Goal: Information Seeking & Learning: Learn about a topic

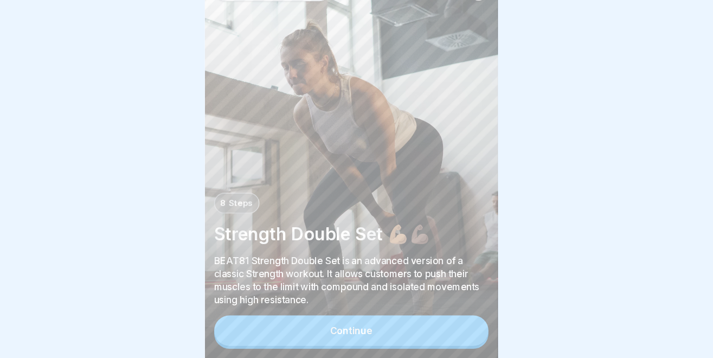
click at [333, 327] on button "Continue" at bounding box center [357, 332] width 254 height 28
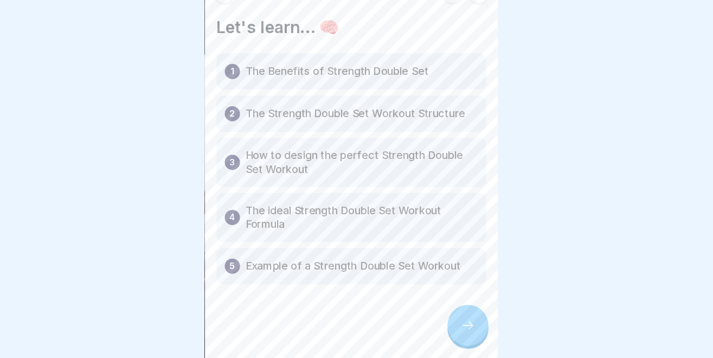
click at [470, 331] on icon at bounding box center [464, 327] width 13 height 13
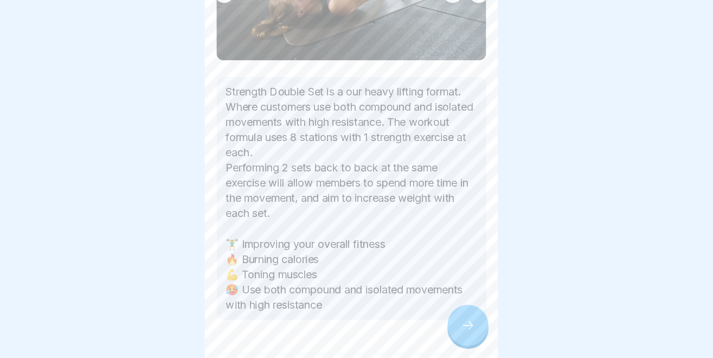
scroll to position [180, 0]
click at [464, 325] on icon at bounding box center [464, 327] width 13 height 13
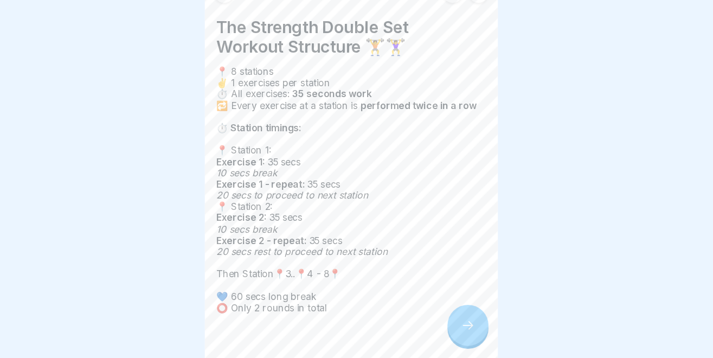
click at [463, 329] on icon at bounding box center [464, 327] width 13 height 13
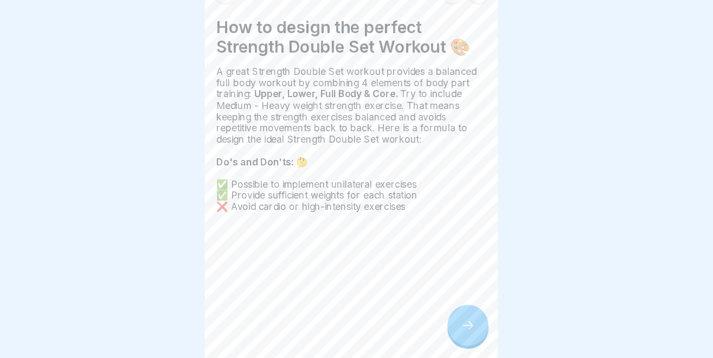
click at [463, 329] on icon at bounding box center [464, 327] width 13 height 13
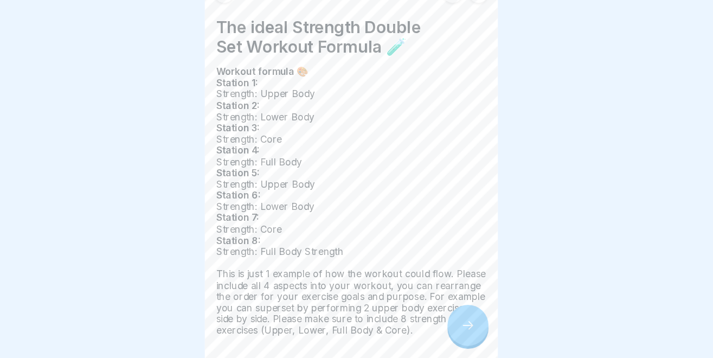
click at [473, 326] on div at bounding box center [465, 328] width 38 height 38
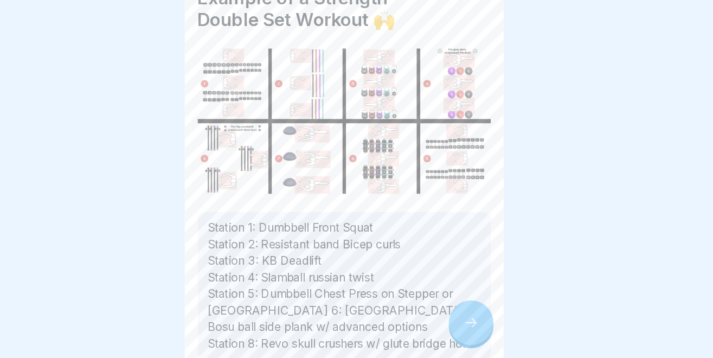
scroll to position [0, 0]
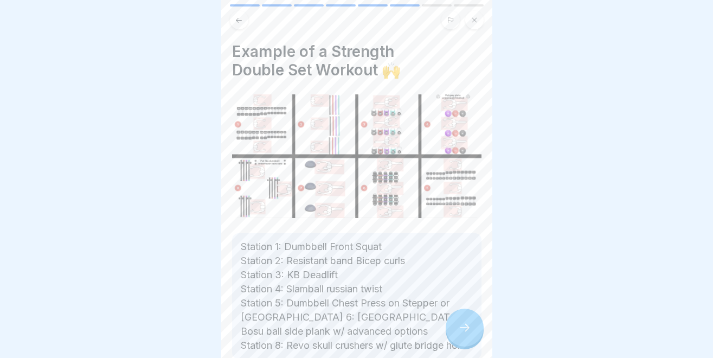
click at [236, 24] on icon at bounding box center [239, 20] width 8 height 8
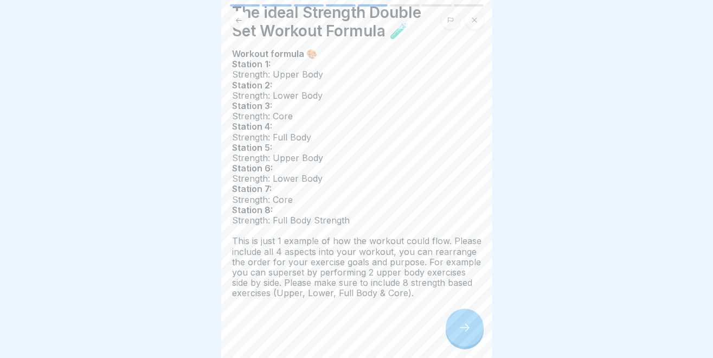
scroll to position [40, 0]
click at [472, 323] on div at bounding box center [465, 328] width 38 height 38
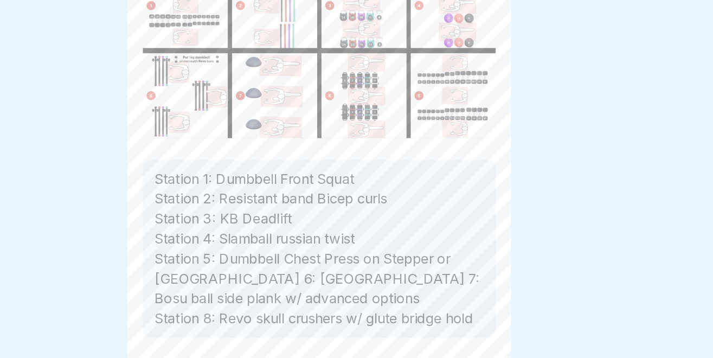
scroll to position [93, 0]
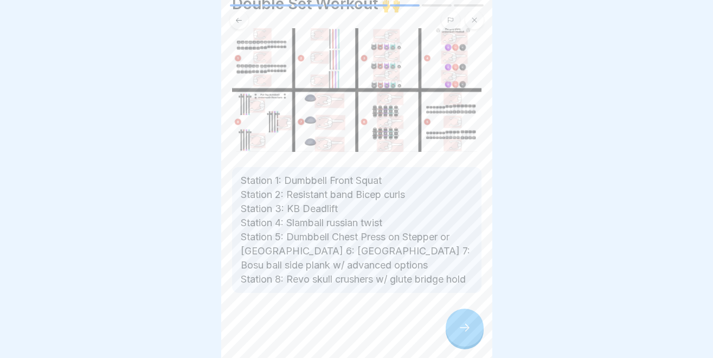
click at [468, 325] on icon at bounding box center [464, 327] width 13 height 13
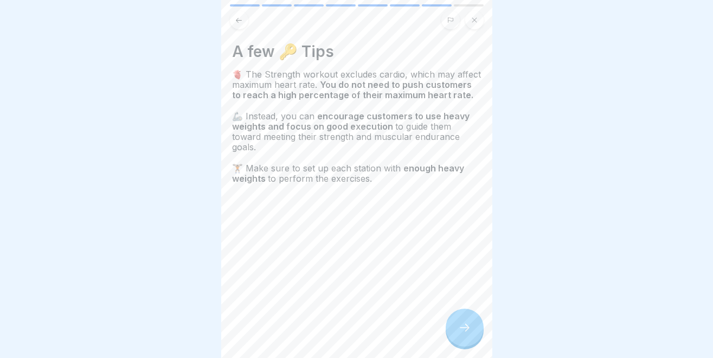
click at [475, 319] on div at bounding box center [465, 328] width 38 height 38
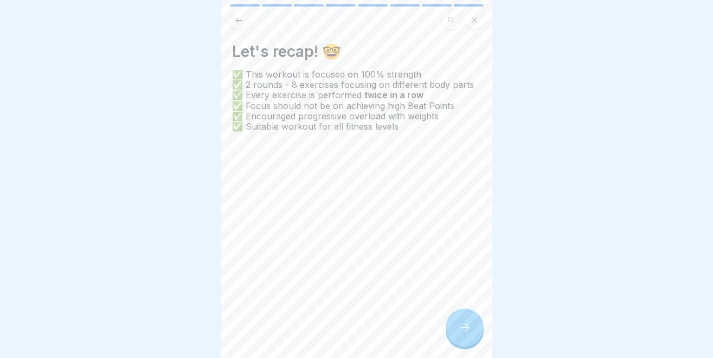
click at [463, 323] on icon at bounding box center [464, 327] width 13 height 13
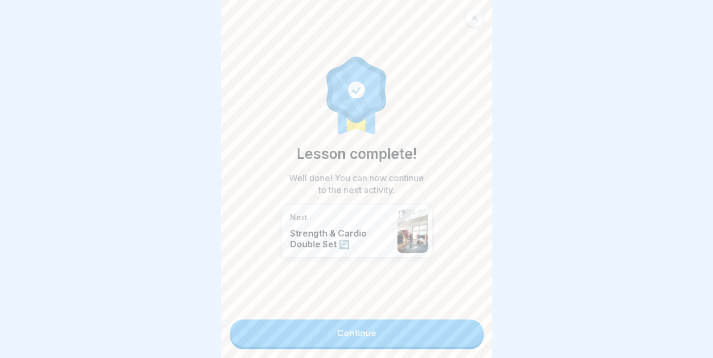
click at [454, 334] on link "Continue" at bounding box center [357, 332] width 254 height 27
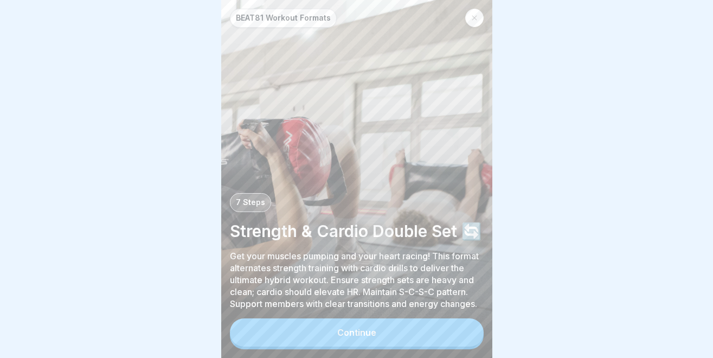
click at [454, 334] on button "Continue" at bounding box center [357, 332] width 254 height 28
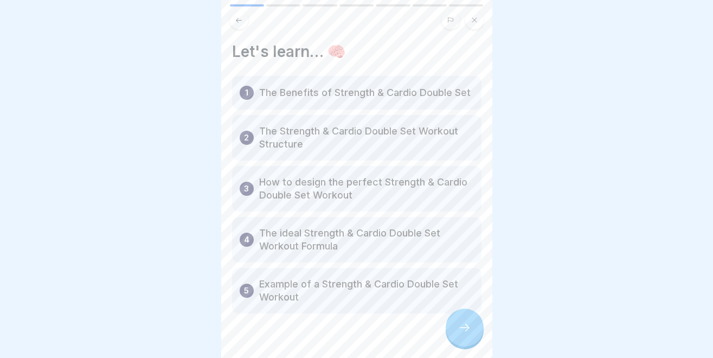
click at [472, 18] on icon at bounding box center [474, 20] width 7 height 7
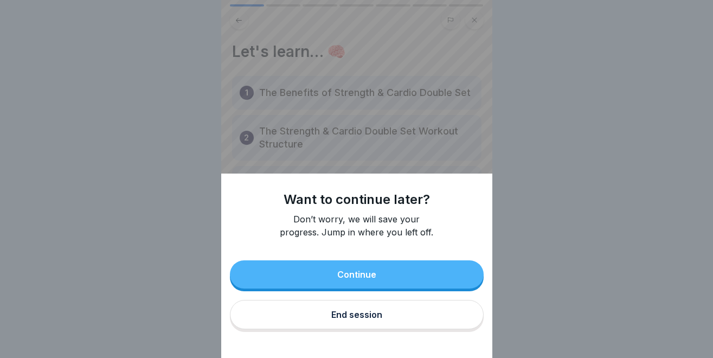
click at [342, 274] on div "Continue" at bounding box center [356, 275] width 39 height 10
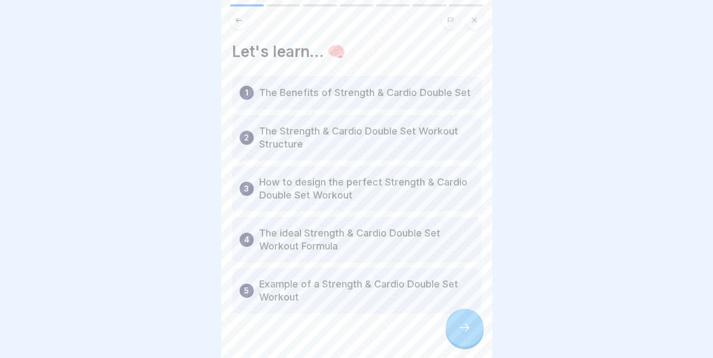
click at [472, 326] on div at bounding box center [465, 328] width 38 height 38
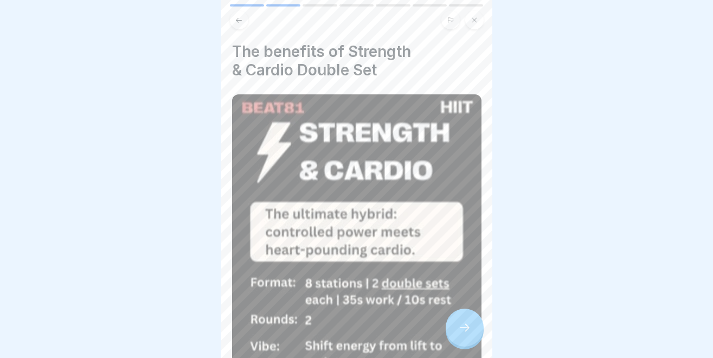
click at [472, 326] on div at bounding box center [465, 328] width 38 height 38
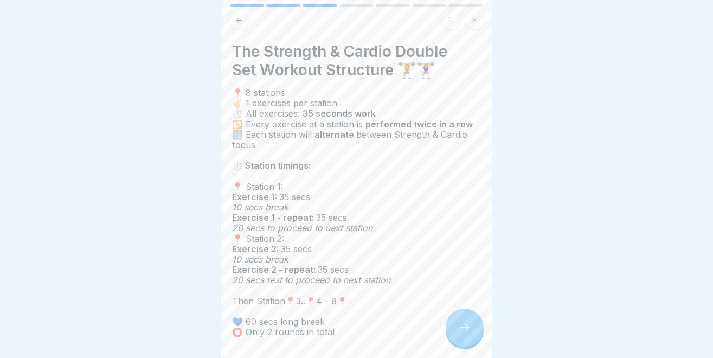
click at [472, 326] on div at bounding box center [465, 328] width 38 height 38
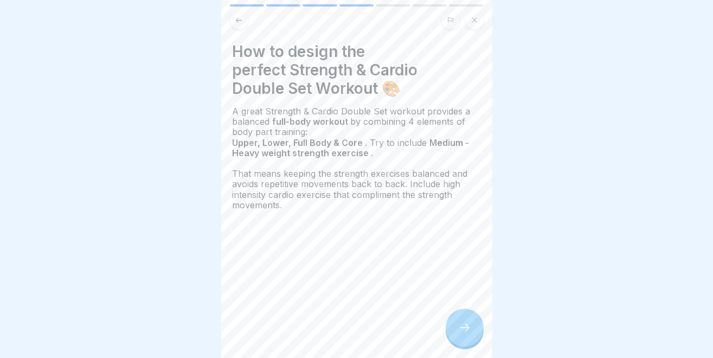
click at [472, 326] on div at bounding box center [465, 328] width 38 height 38
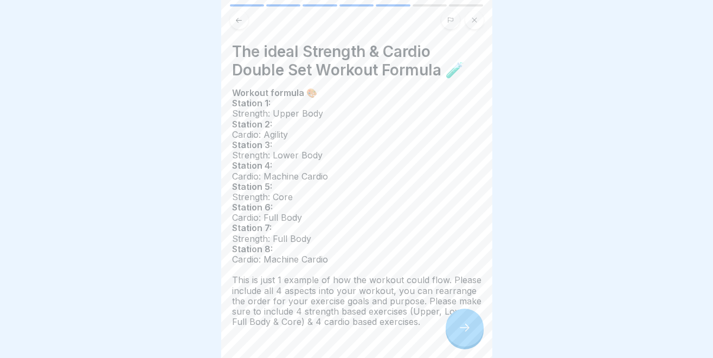
click at [472, 326] on div at bounding box center [465, 328] width 38 height 38
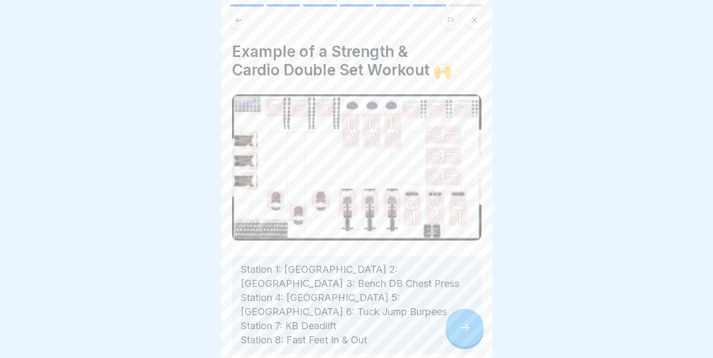
click at [472, 326] on div at bounding box center [465, 328] width 38 height 38
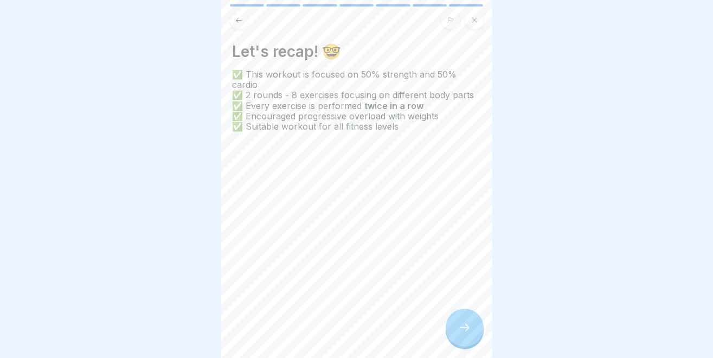
click at [472, 326] on div at bounding box center [465, 328] width 38 height 38
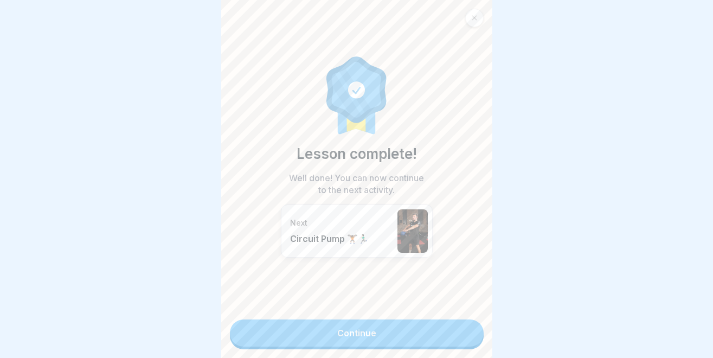
click at [453, 337] on link "Continue" at bounding box center [357, 332] width 254 height 27
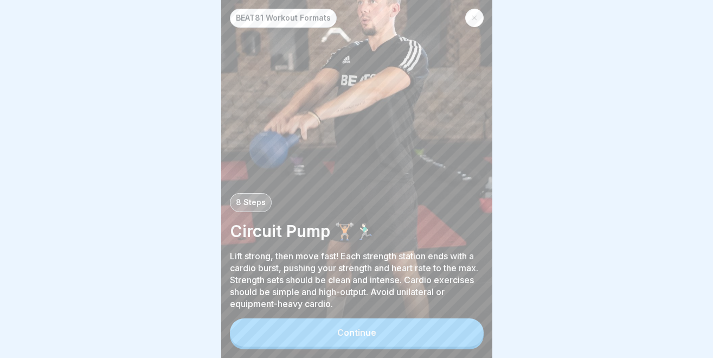
click at [366, 335] on div "Continue" at bounding box center [356, 333] width 39 height 10
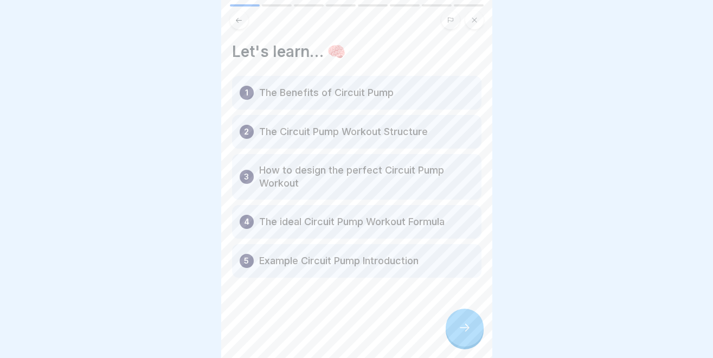
click at [463, 332] on icon at bounding box center [464, 327] width 13 height 13
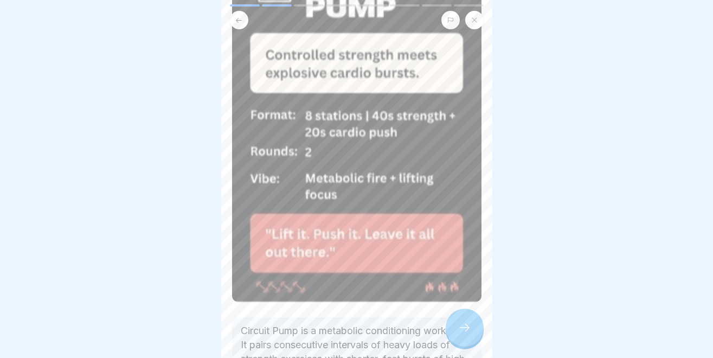
scroll to position [168, 0]
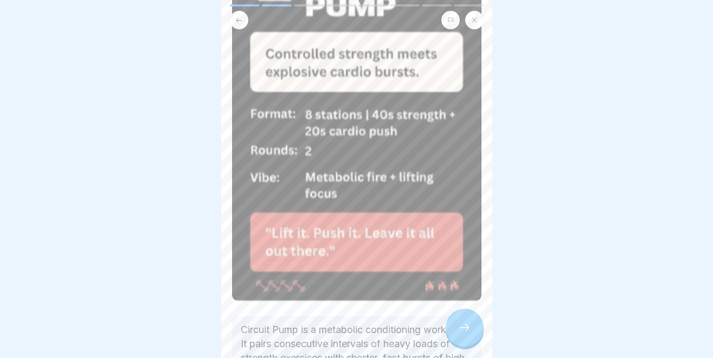
click at [562, 213] on div at bounding box center [356, 179] width 713 height 358
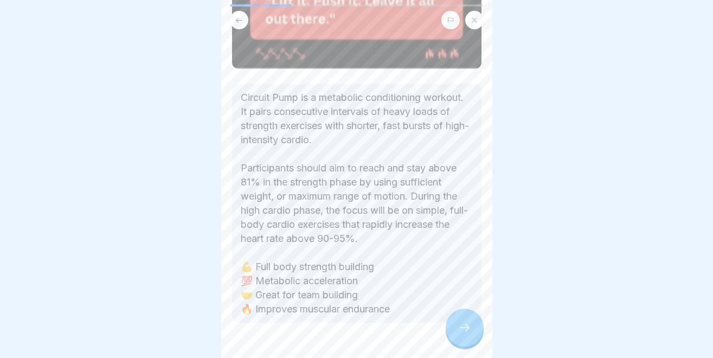
scroll to position [400, 0]
click at [462, 330] on icon at bounding box center [464, 327] width 13 height 13
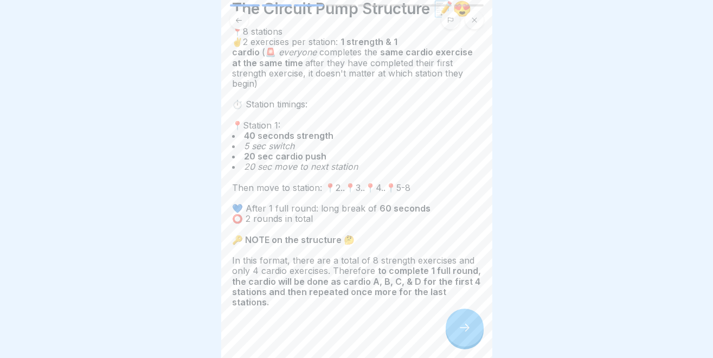
scroll to position [47, 0]
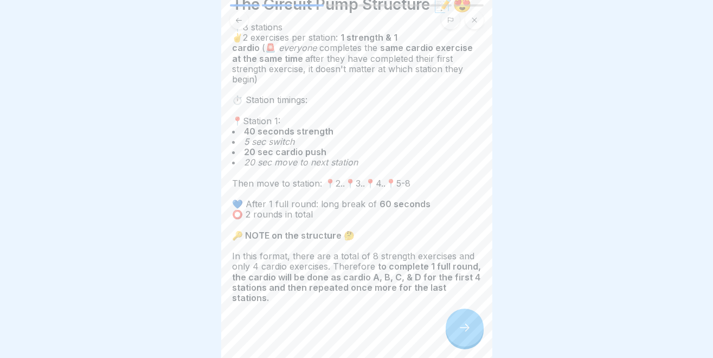
click at [466, 317] on div at bounding box center [465, 328] width 38 height 38
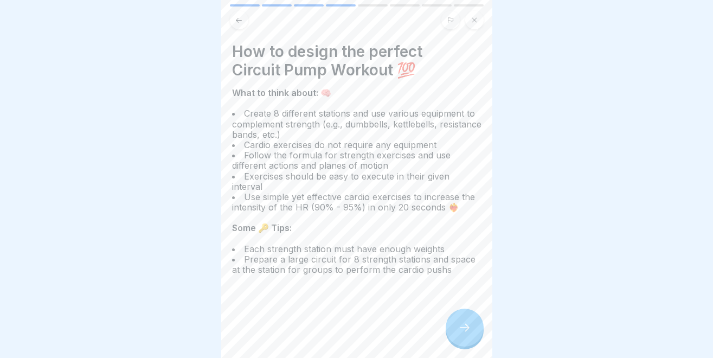
click at [469, 330] on icon at bounding box center [464, 327] width 13 height 13
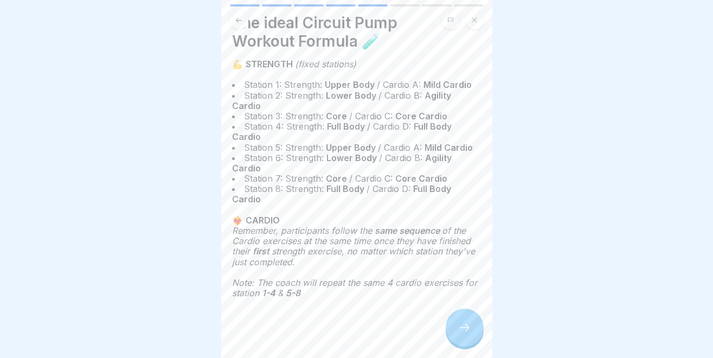
scroll to position [34, 0]
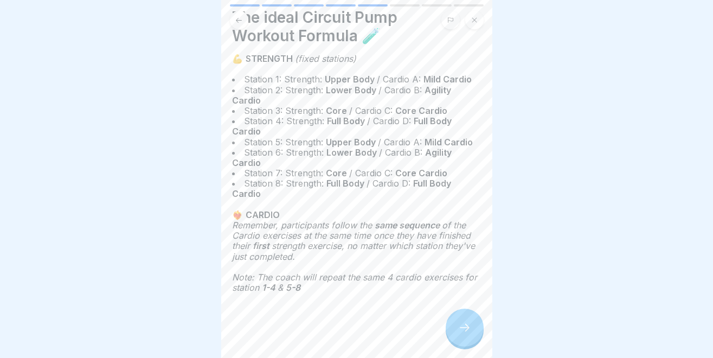
click at [458, 325] on icon at bounding box center [464, 327] width 13 height 13
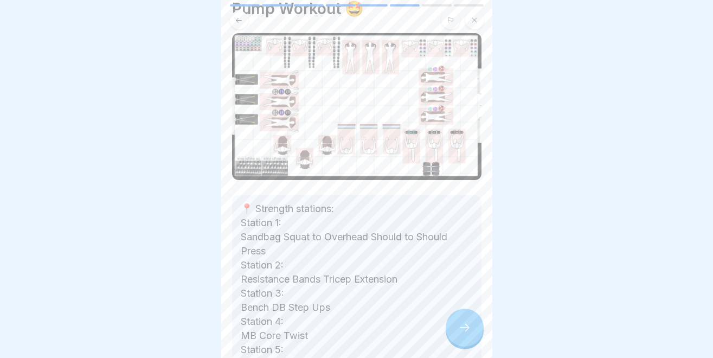
scroll to position [18, 0]
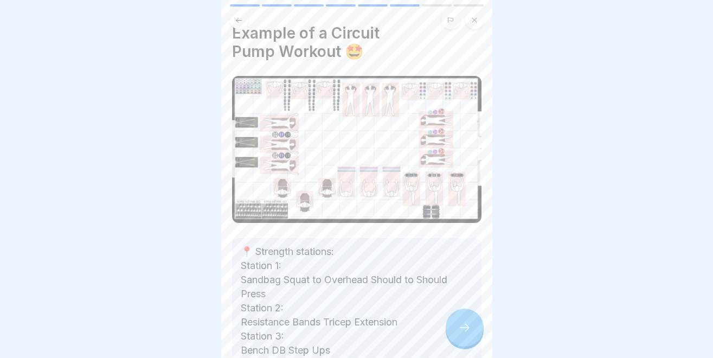
click at [234, 220] on img at bounding box center [356, 149] width 249 height 147
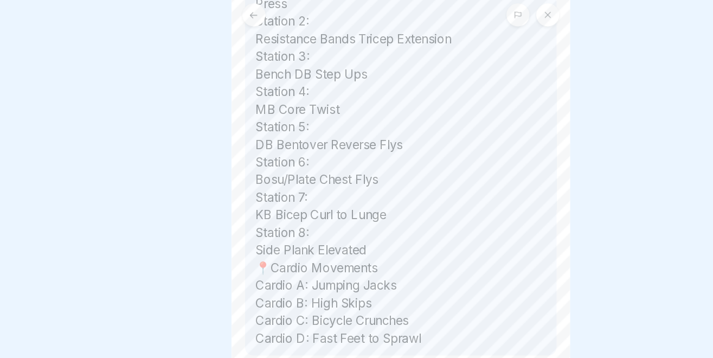
scroll to position [301, 0]
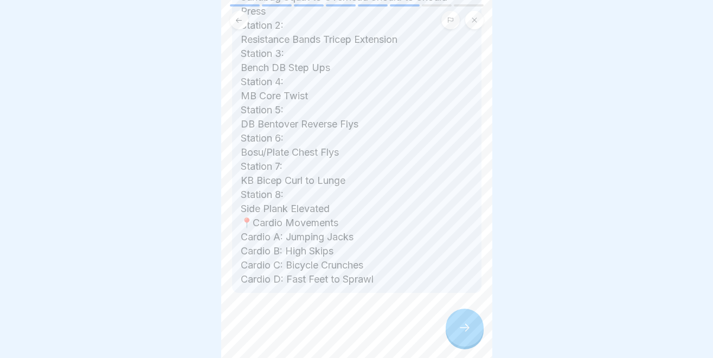
click at [284, 277] on p "📍 Strength stations: Station 1: Sandbag Squat to Overhead Should to Should Pres…" at bounding box center [357, 124] width 232 height 324
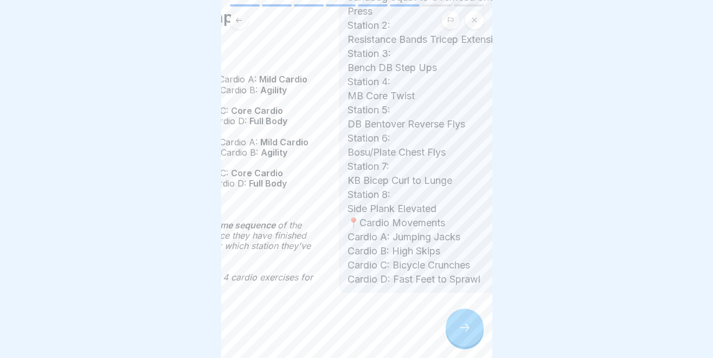
click at [348, 282] on p "📍 Strength stations: Station 1: Sandbag Squat to Overhead Should to Should Pres…" at bounding box center [464, 124] width 232 height 324
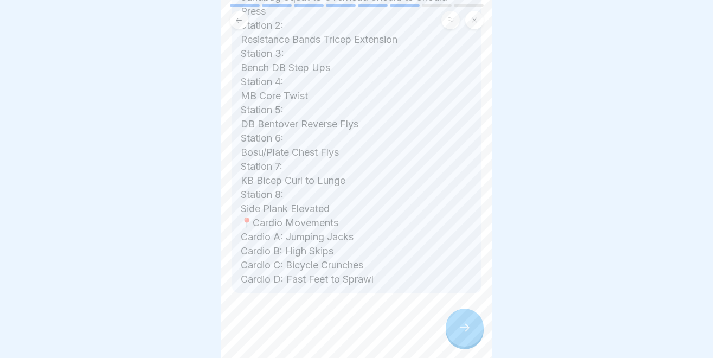
click at [467, 325] on icon at bounding box center [464, 327] width 13 height 13
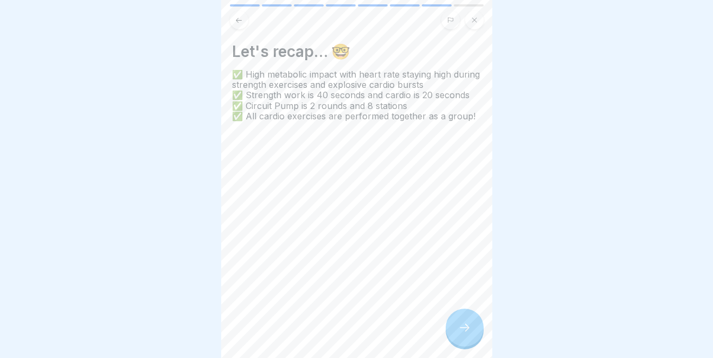
click at [470, 333] on icon at bounding box center [464, 327] width 13 height 13
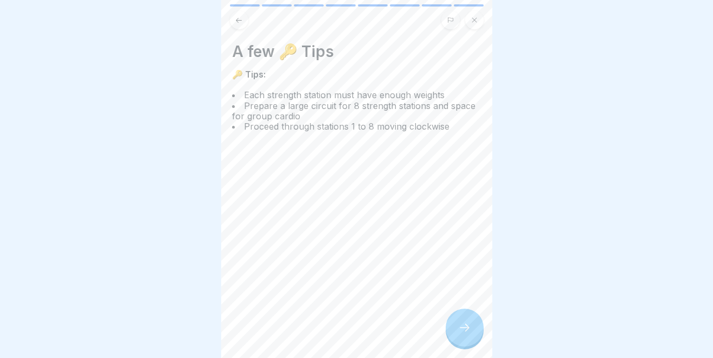
click at [469, 334] on div at bounding box center [465, 328] width 38 height 38
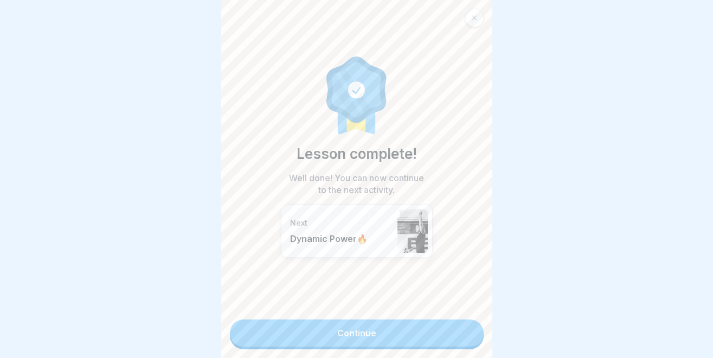
click at [469, 334] on link "Continue" at bounding box center [357, 332] width 254 height 27
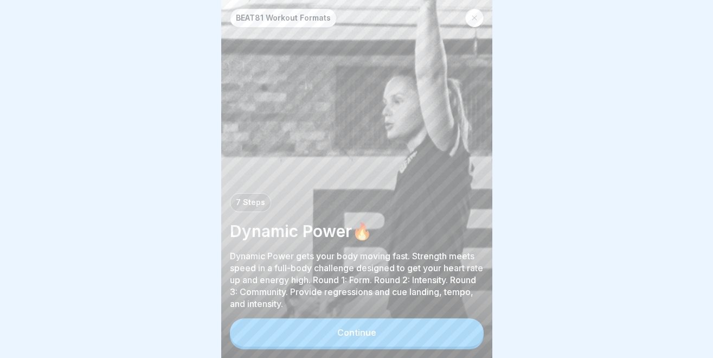
click at [469, 334] on button "Continue" at bounding box center [357, 332] width 254 height 28
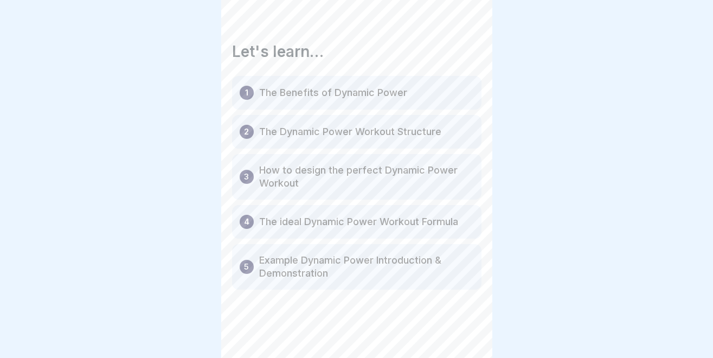
click at [469, 334] on div "BEAT81 Workout Formats 7 Steps Dynamic Power🔥 Dynamic Power gets your body movi…" at bounding box center [356, 179] width 271 height 358
click at [469, 334] on div at bounding box center [465, 328] width 38 height 38
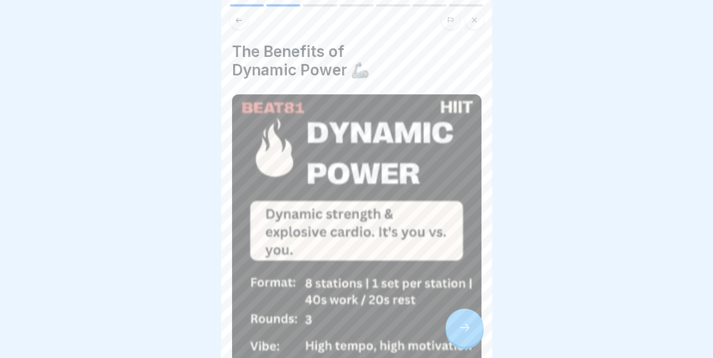
click at [469, 334] on div at bounding box center [465, 328] width 38 height 38
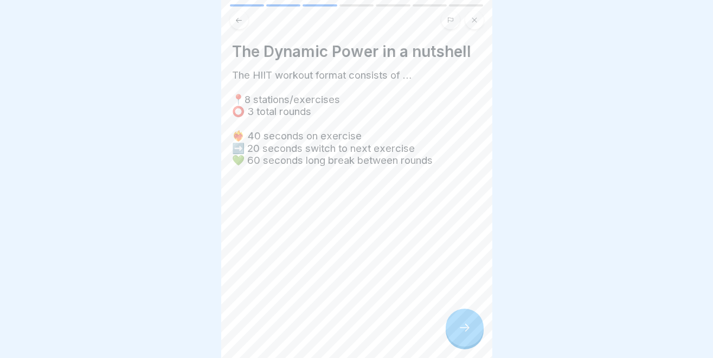
click at [469, 334] on div at bounding box center [465, 328] width 38 height 38
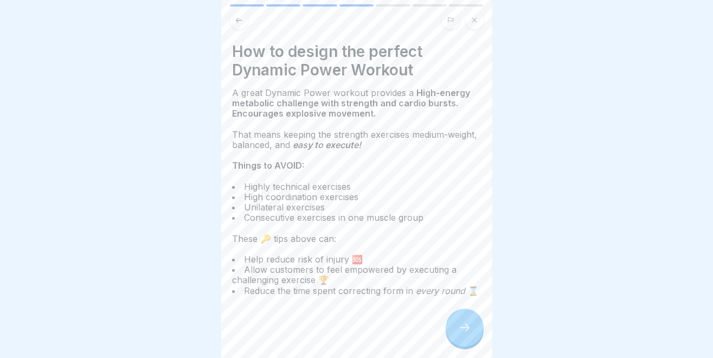
click at [469, 334] on div at bounding box center [465, 328] width 38 height 38
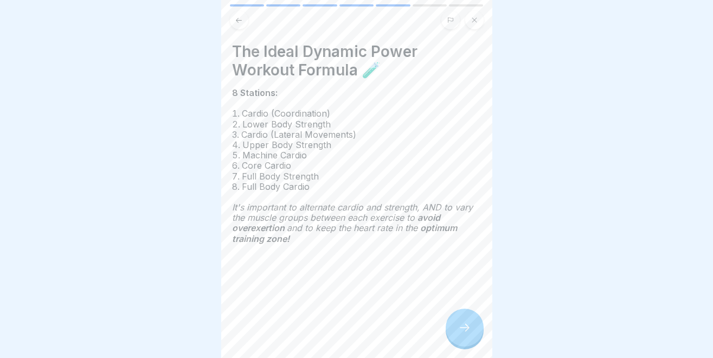
click at [469, 334] on div at bounding box center [465, 328] width 38 height 38
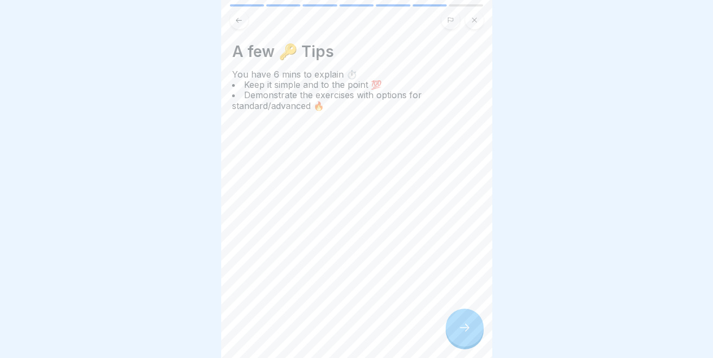
click at [469, 334] on div at bounding box center [465, 328] width 38 height 38
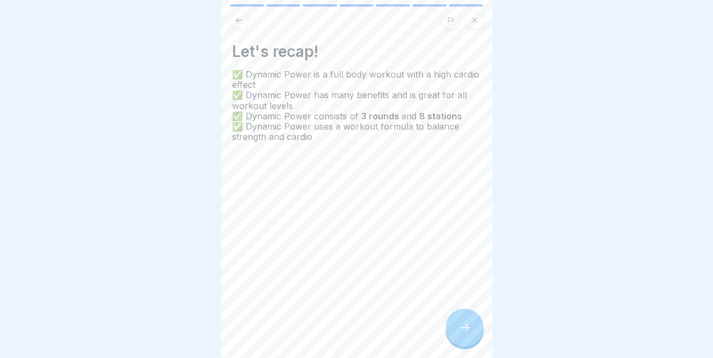
click at [469, 334] on div at bounding box center [465, 328] width 38 height 38
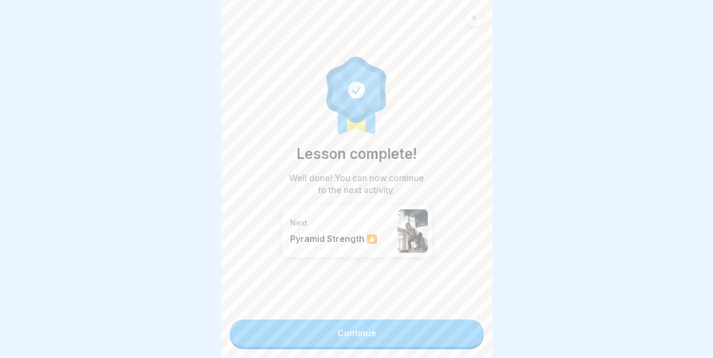
click at [469, 334] on link "Continue" at bounding box center [357, 332] width 254 height 27
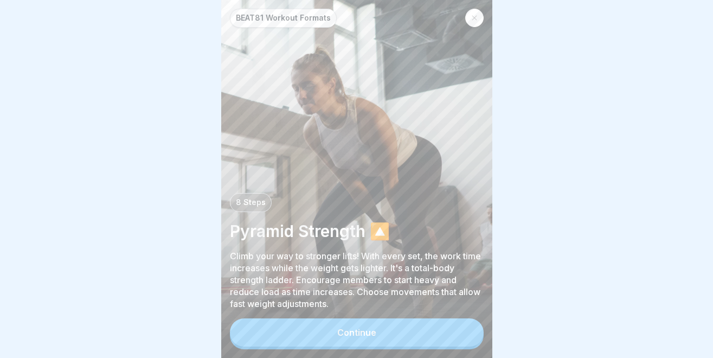
click at [468, 334] on button "Continue" at bounding box center [357, 332] width 254 height 28
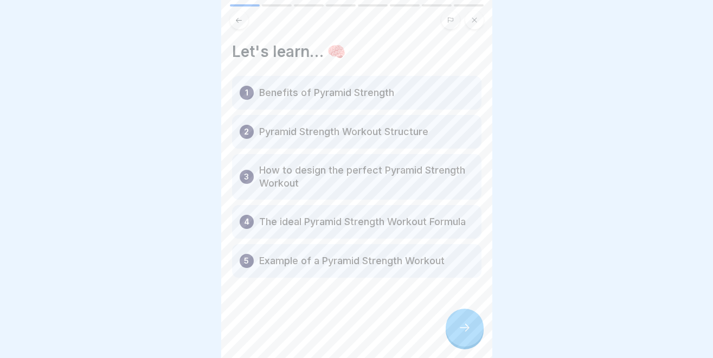
click at [468, 334] on icon at bounding box center [464, 327] width 13 height 13
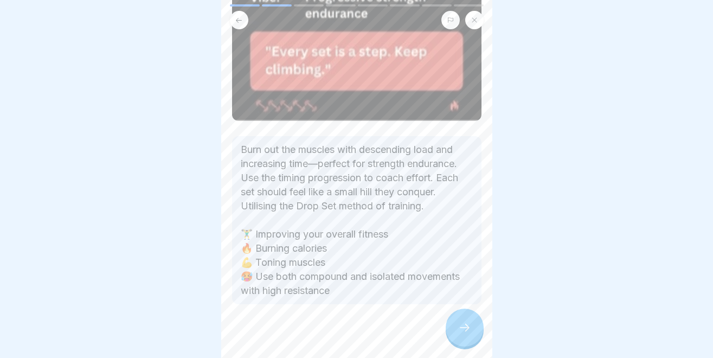
scroll to position [330, 0]
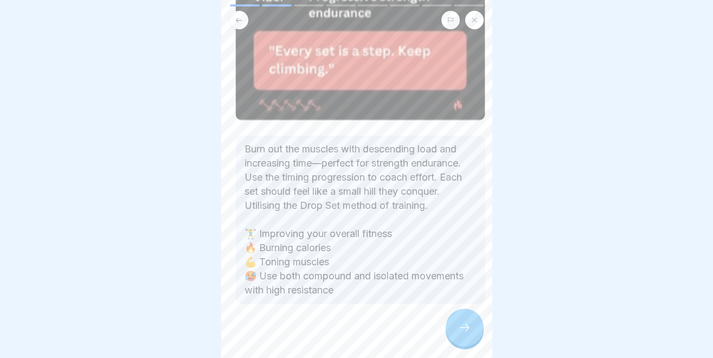
click at [302, 203] on p "Burn out the muscles with descending load and increasing time—perfect for stren…" at bounding box center [360, 219] width 232 height 155
